Goal: Information Seeking & Learning: Learn about a topic

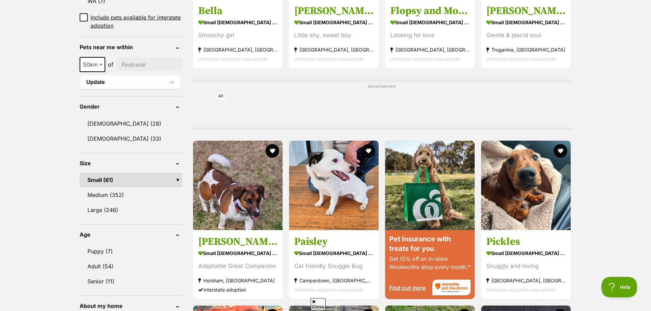
scroll to position [547, 0]
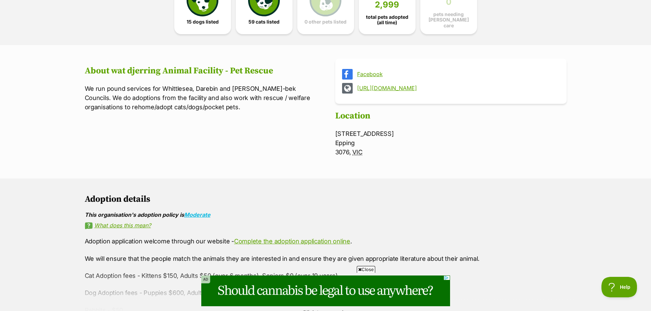
scroll to position [69, 0]
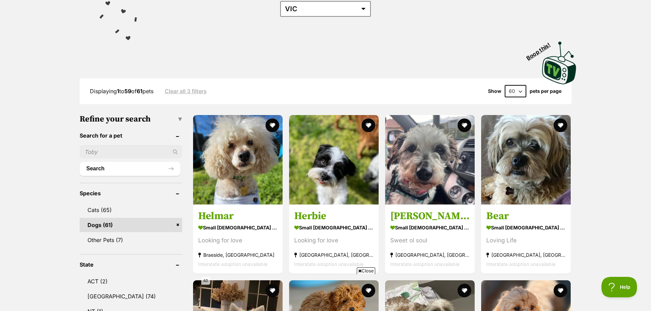
scroll to position [171, 0]
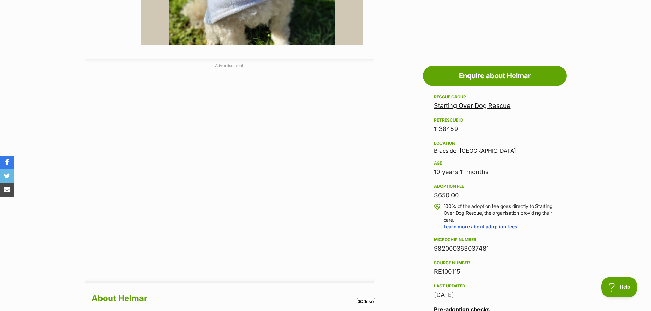
scroll to position [342, 0]
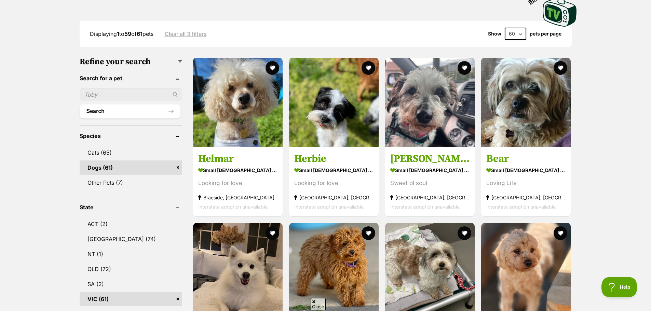
scroll to position [205, 0]
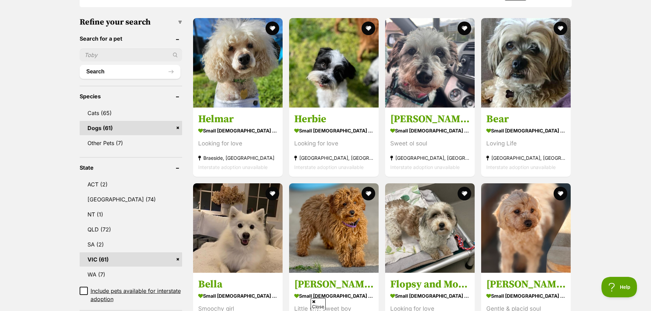
drag, startPoint x: 542, startPoint y: 60, endPoint x: 529, endPoint y: -41, distance: 102.4
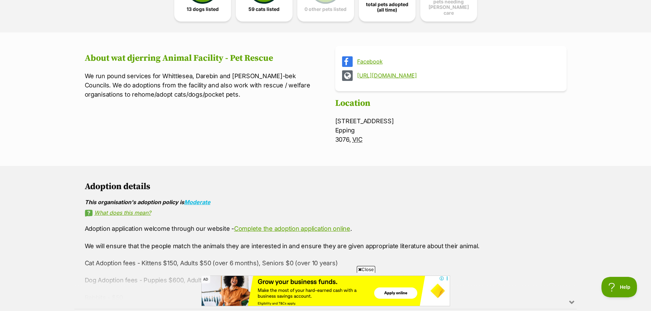
scroll to position [137, 0]
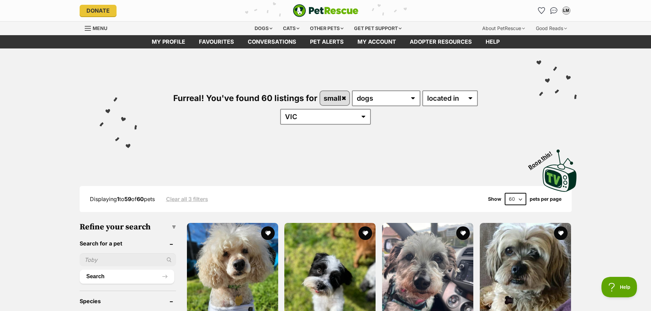
click at [520, 193] on select "20 40 60" at bounding box center [516, 199] width 22 height 12
